Goal: Find specific page/section: Find specific page/section

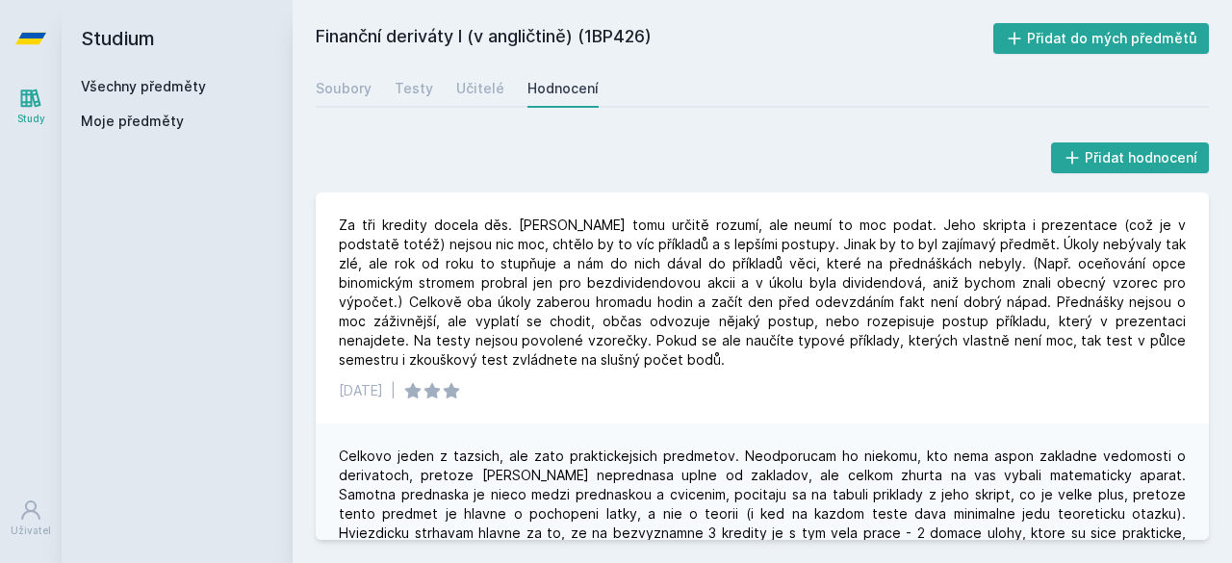
scroll to position [290, 0]
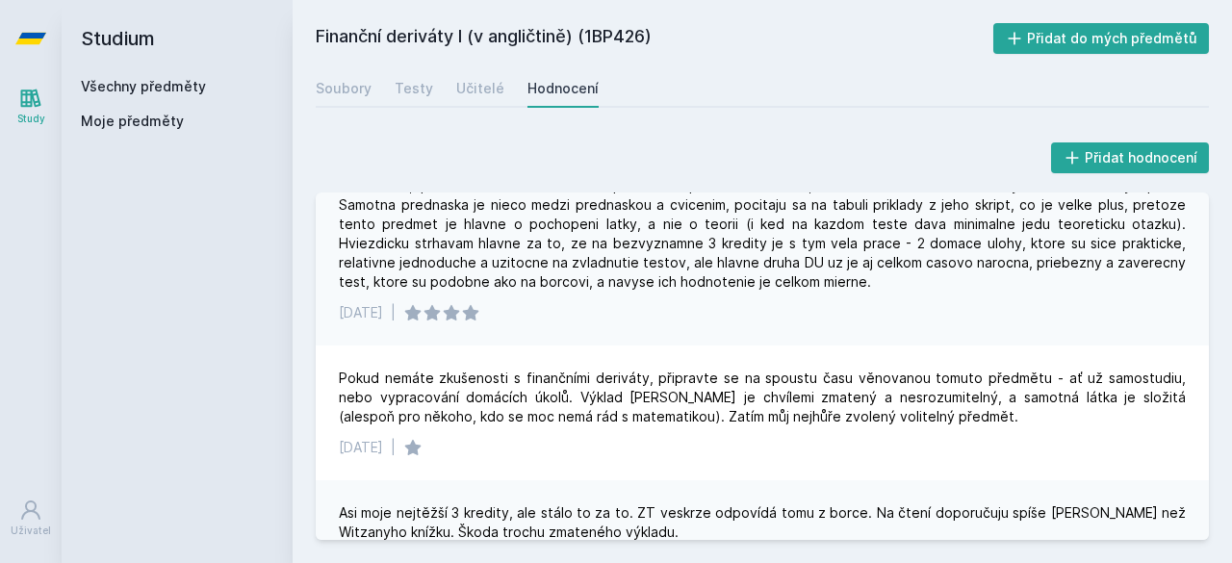
click at [154, 91] on link "Všechny předměty" at bounding box center [143, 86] width 125 height 16
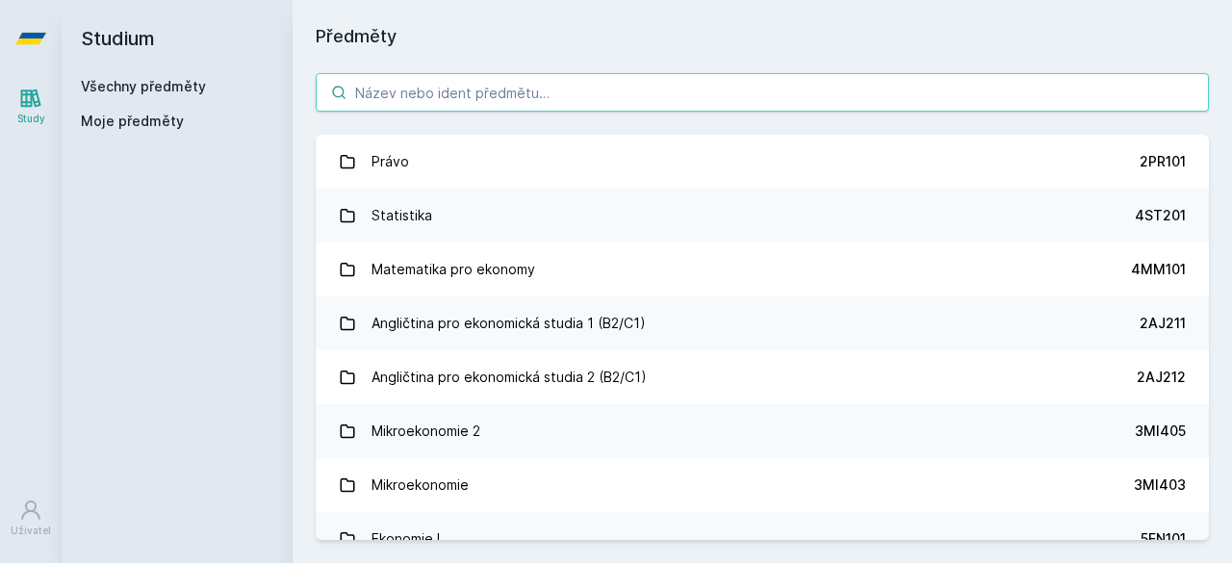
click at [489, 99] on input "search" at bounding box center [763, 92] width 894 height 39
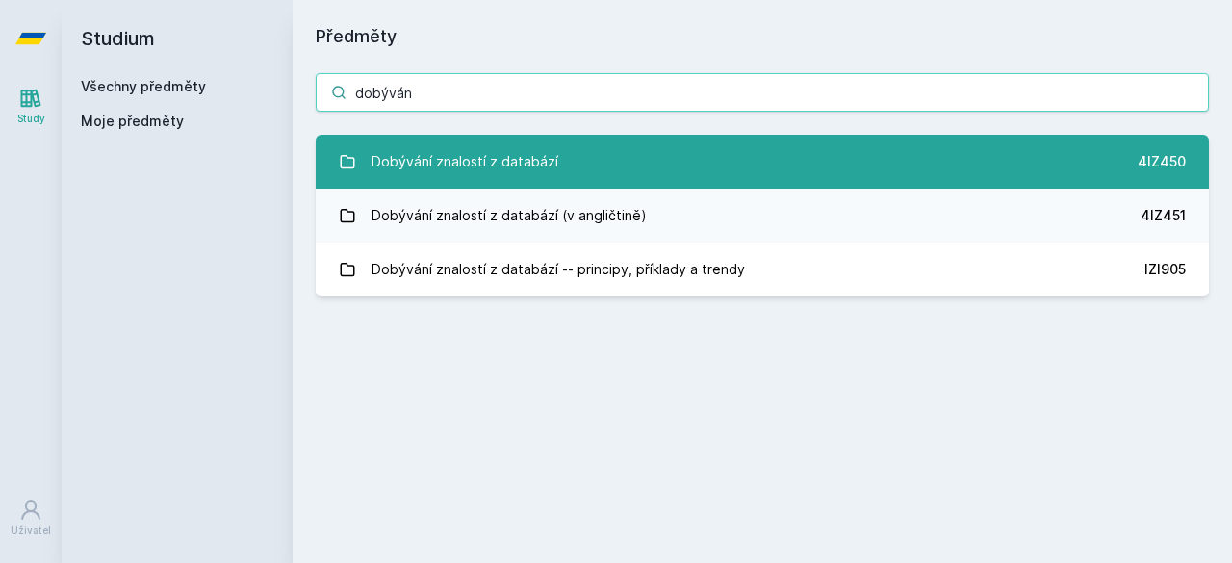
type input "dobýván"
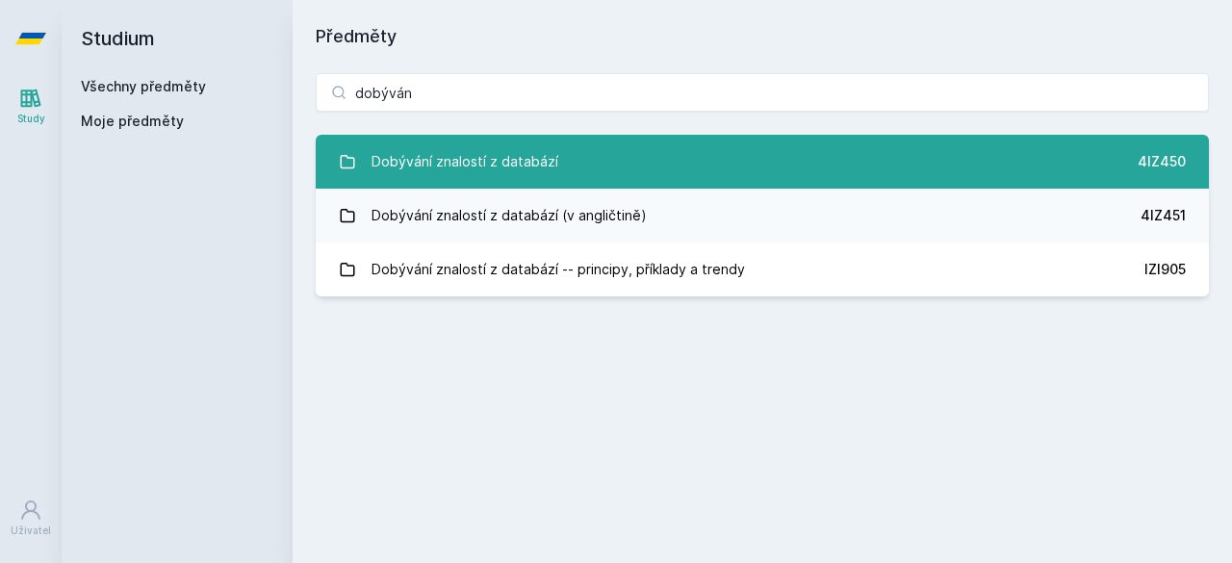
click at [505, 164] on div "Dobývání znalostí z databází" at bounding box center [465, 162] width 187 height 39
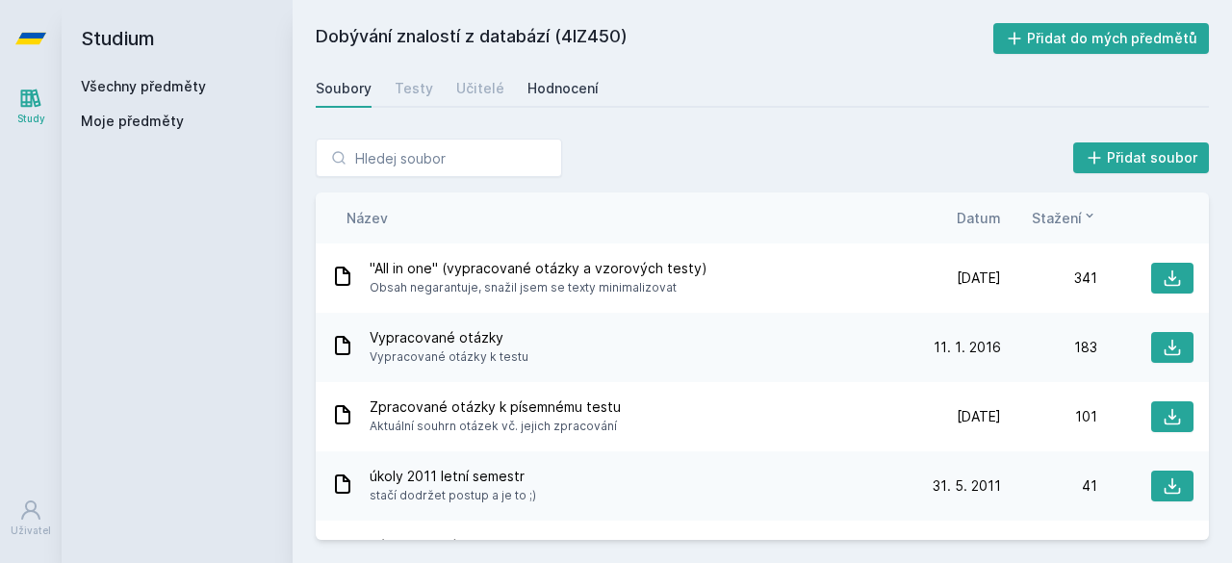
click at [558, 91] on div "Hodnocení" at bounding box center [563, 88] width 71 height 19
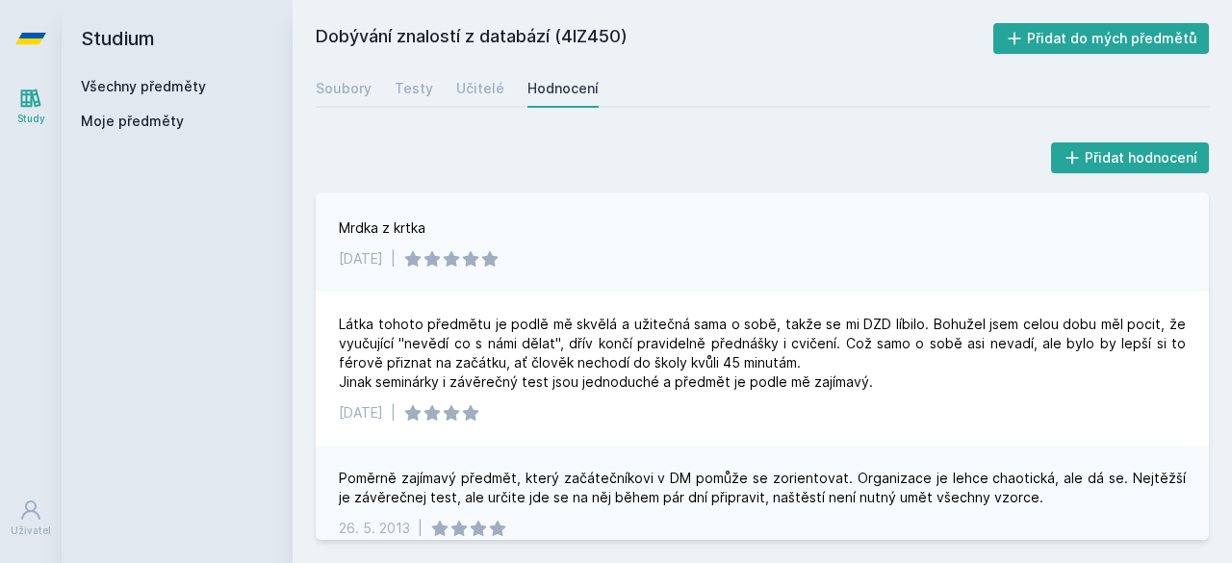
scroll to position [248, 0]
